Goal: Task Accomplishment & Management: Manage account settings

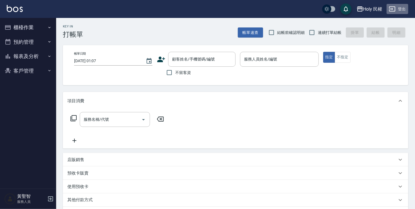
click at [404, 7] on button "登出" at bounding box center [398, 9] width 22 height 10
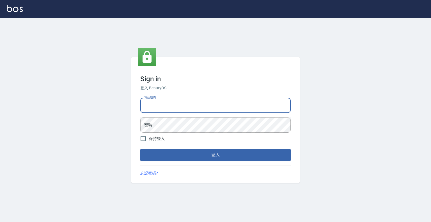
click at [174, 110] on input "電話號碼" at bounding box center [215, 105] width 151 height 15
type input "0912345"
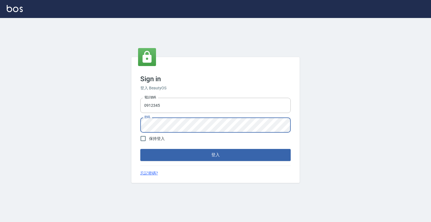
click at [140, 149] on button "登入" at bounding box center [215, 155] width 151 height 12
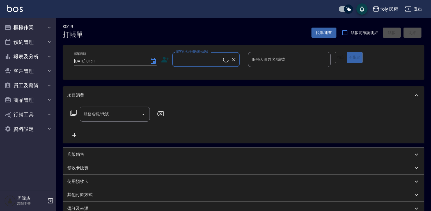
checkbox input "true"
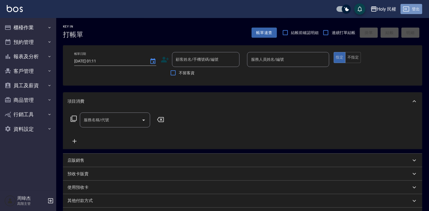
click at [412, 13] on button "登出" at bounding box center [411, 9] width 22 height 10
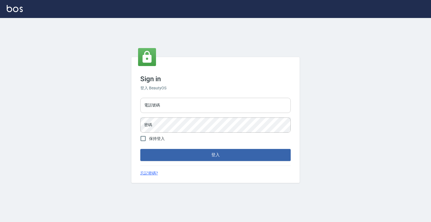
drag, startPoint x: 0, startPoint y: 0, endPoint x: 220, endPoint y: 112, distance: 247.2
click at [220, 112] on input "電話號碼" at bounding box center [215, 105] width 151 height 15
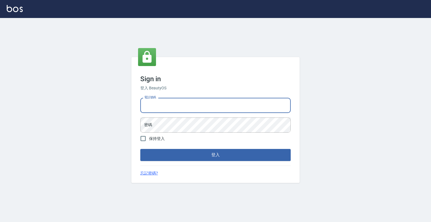
click at [211, 105] on input "電話號碼" at bounding box center [215, 105] width 151 height 15
click at [211, 106] on input "電話號碼" at bounding box center [215, 105] width 151 height 15
type input "J"
type input "0"
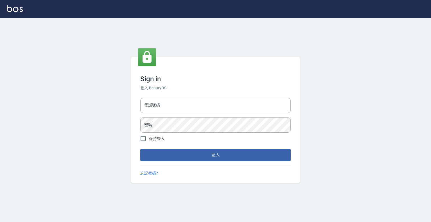
drag, startPoint x: 378, startPoint y: 2, endPoint x: 365, endPoint y: 84, distance: 83.1
click at [365, 84] on div "Sign in 登入 BeautyOS 電話號碼 電話號碼 密碼 密碼 保持登入 登入 忘記密碼?" at bounding box center [215, 120] width 431 height 204
